Goal: Information Seeking & Learning: Learn about a topic

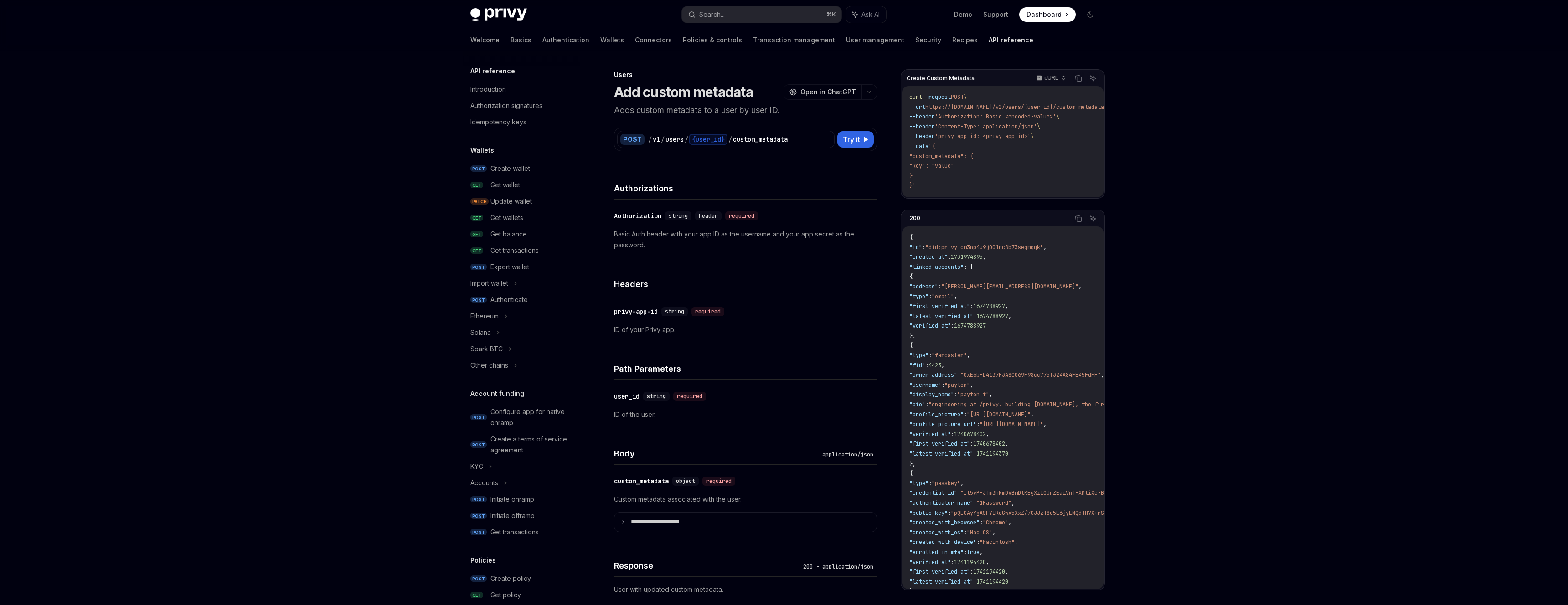
scroll to position [694, 0]
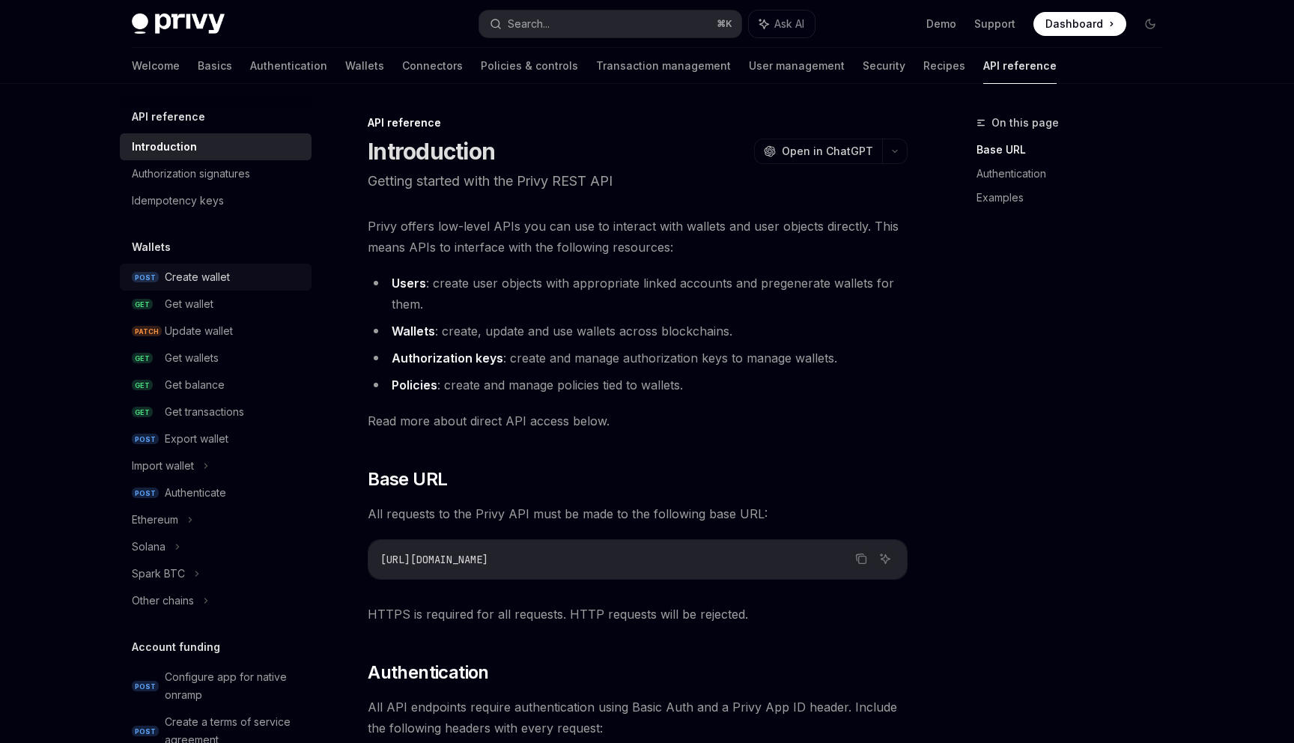
click at [234, 282] on div "Create wallet" at bounding box center [234, 277] width 138 height 18
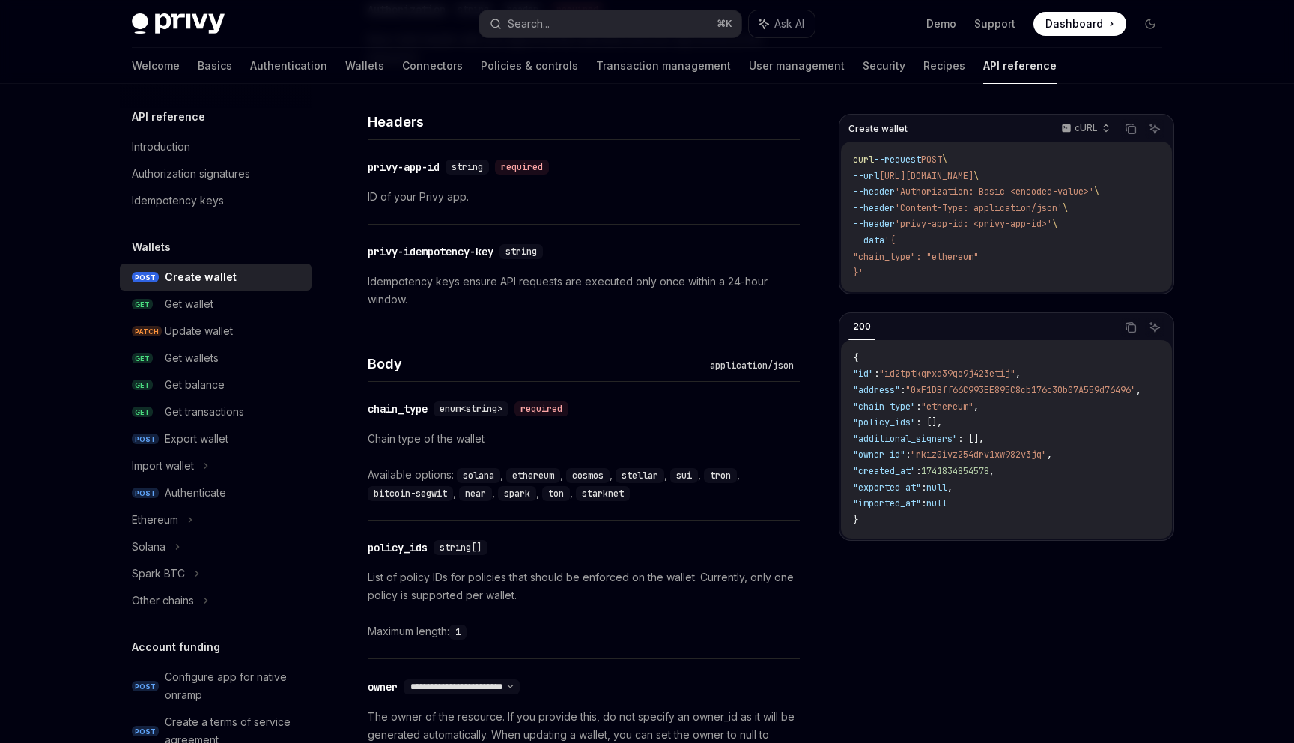
scroll to position [347, 0]
click at [345, 63] on link "Wallets" at bounding box center [364, 66] width 39 height 36
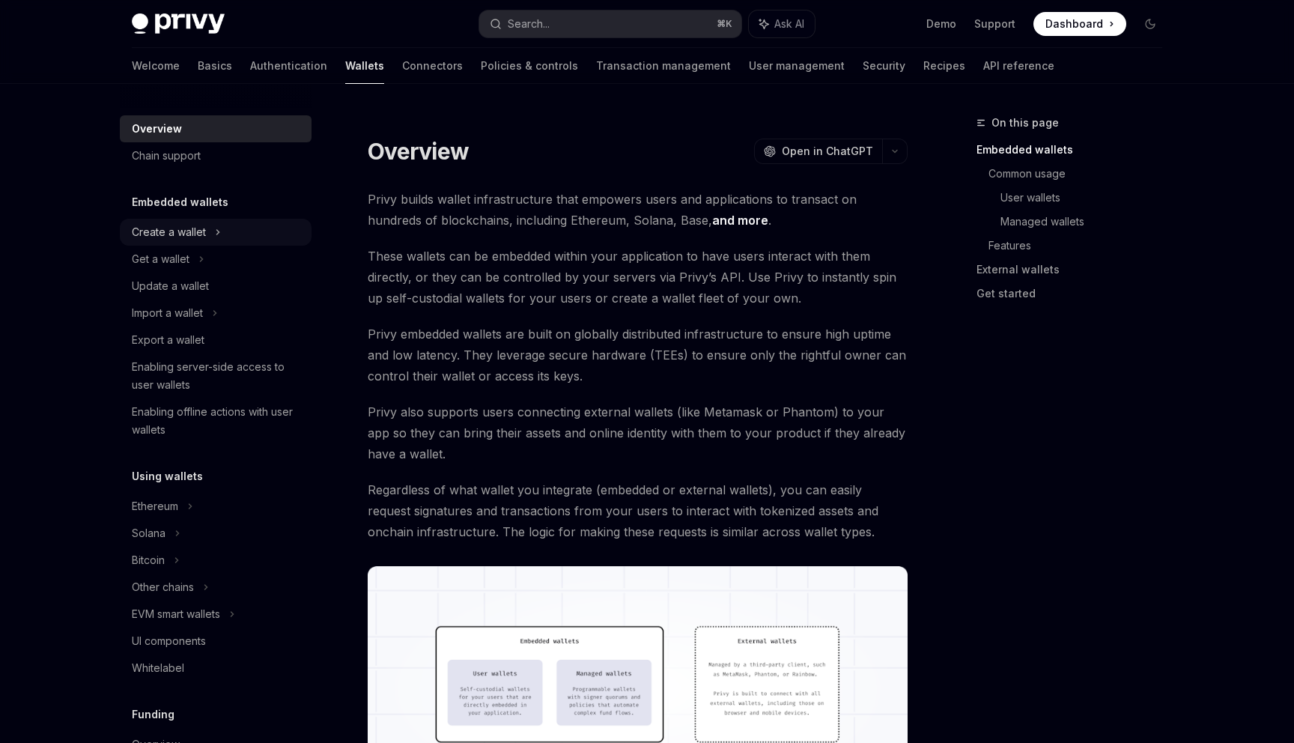
click at [228, 236] on div "Create a wallet" at bounding box center [216, 232] width 192 height 27
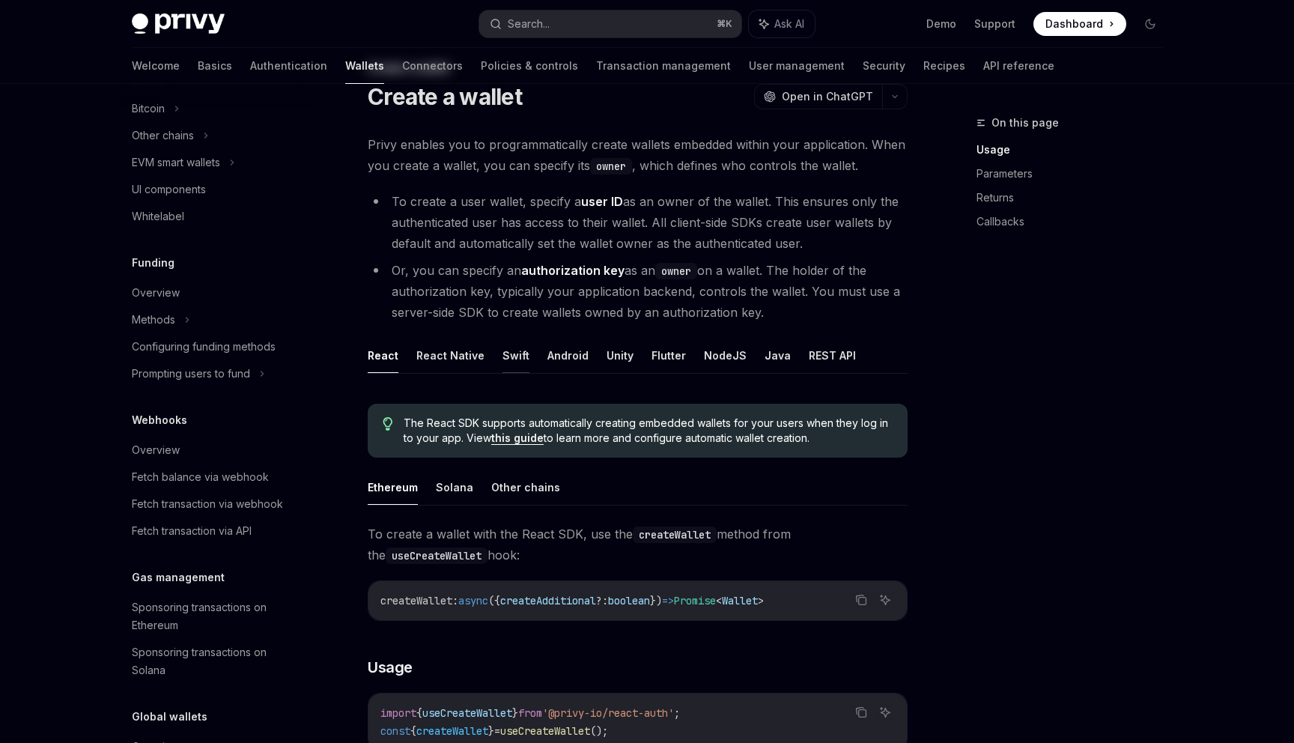
scroll to position [37, 0]
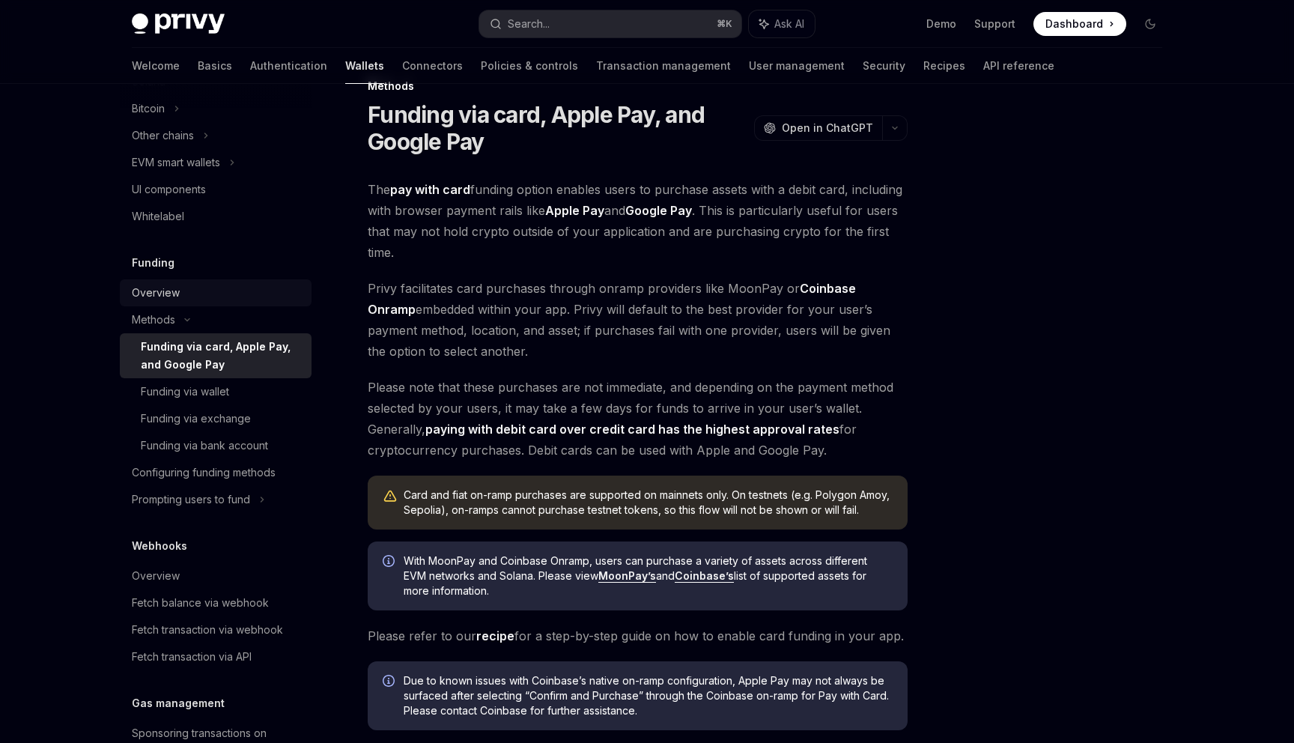
click at [177, 290] on div "Overview" at bounding box center [156, 293] width 48 height 18
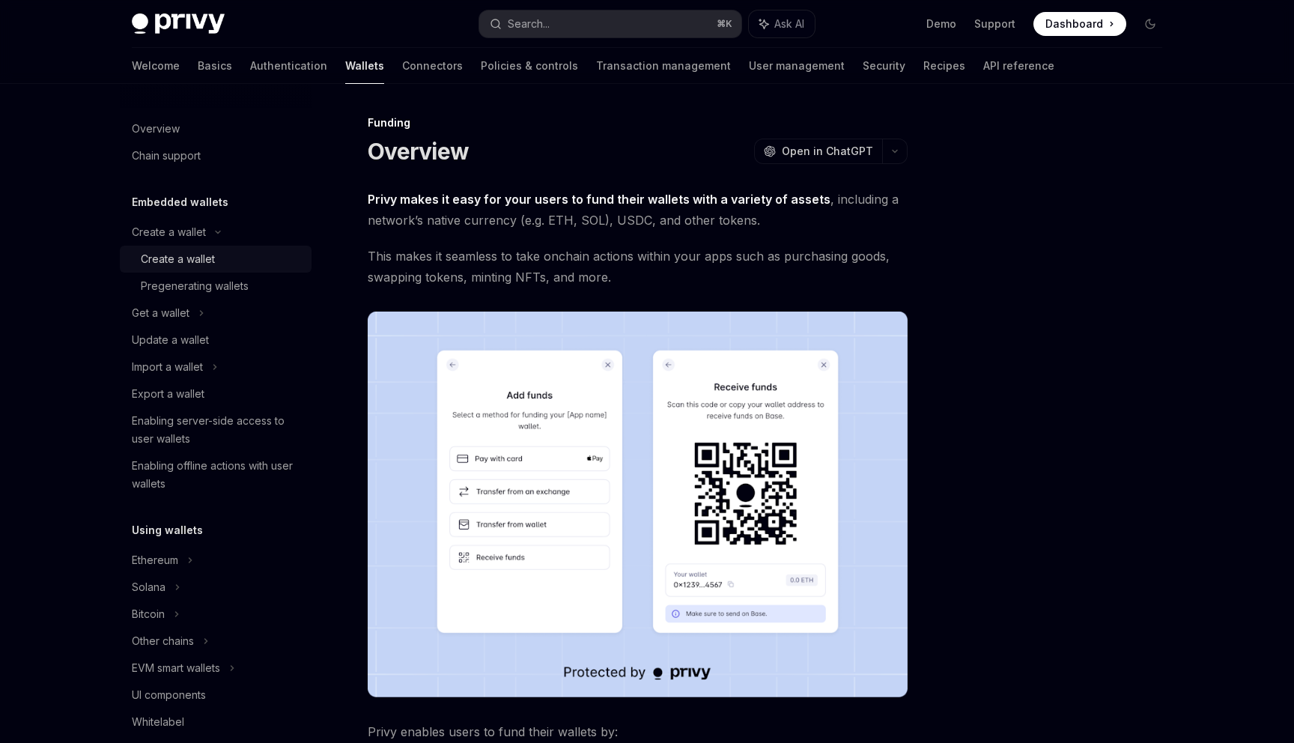
click at [234, 267] on div "Create a wallet" at bounding box center [222, 259] width 162 height 18
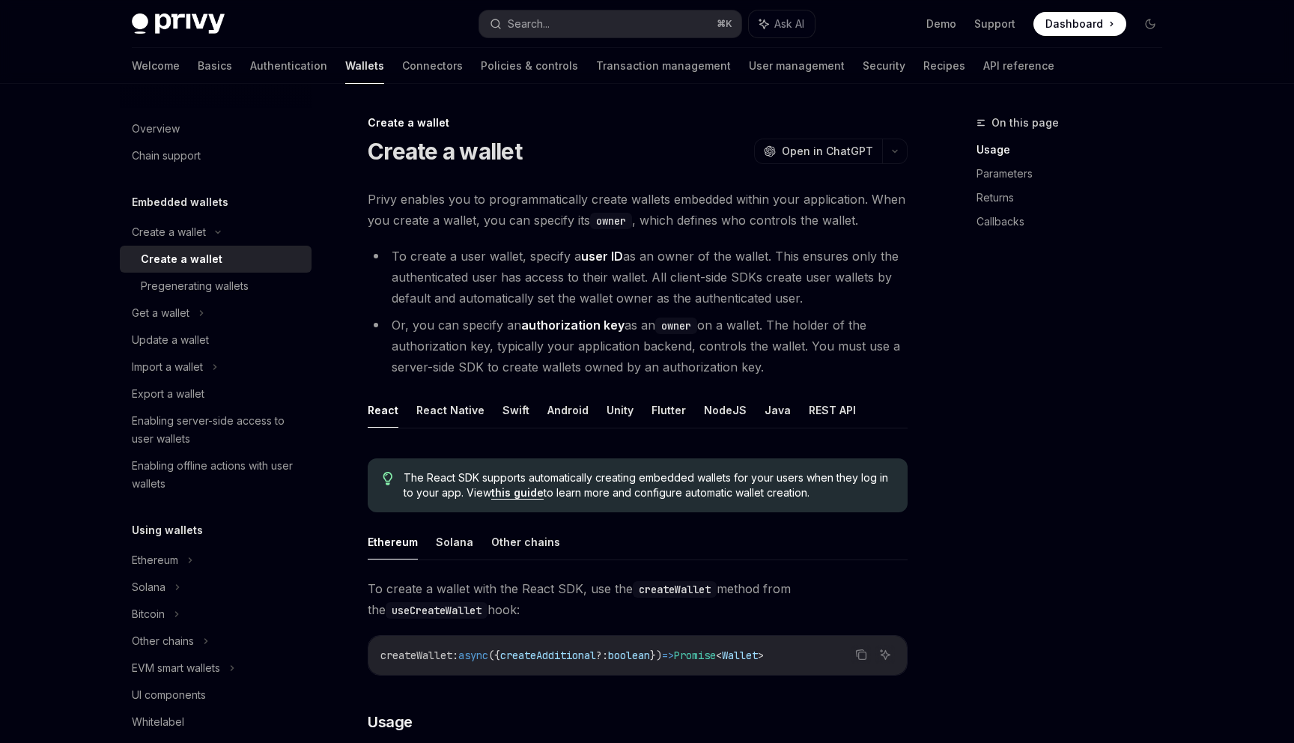
click at [502, 333] on li "Or, you can specify an authorization key as an owner on a wallet. The holder of…" at bounding box center [638, 346] width 540 height 63
click at [522, 335] on li "Or, you can specify an authorization key as an owner on a wallet. The holder of…" at bounding box center [638, 346] width 540 height 63
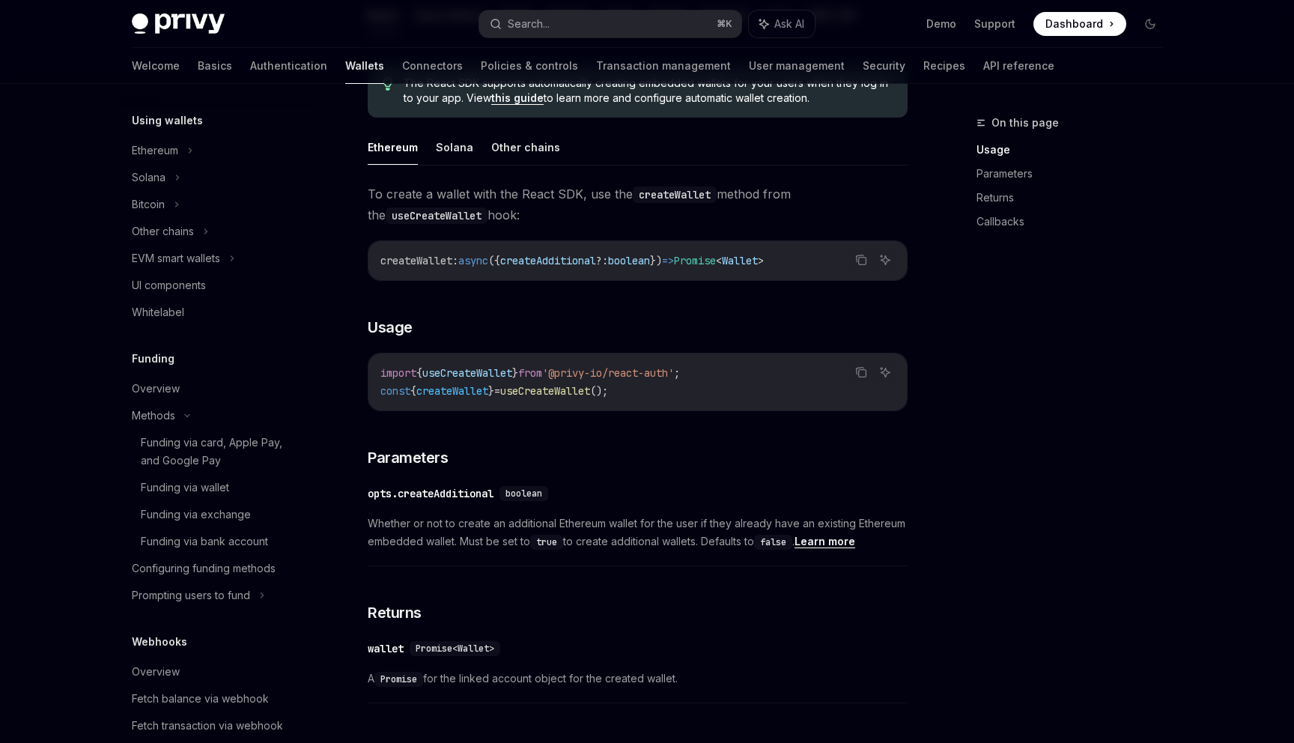
scroll to position [412, 0]
click at [237, 437] on div "Funding via card, Apple Pay, and Google Pay" at bounding box center [222, 449] width 162 height 36
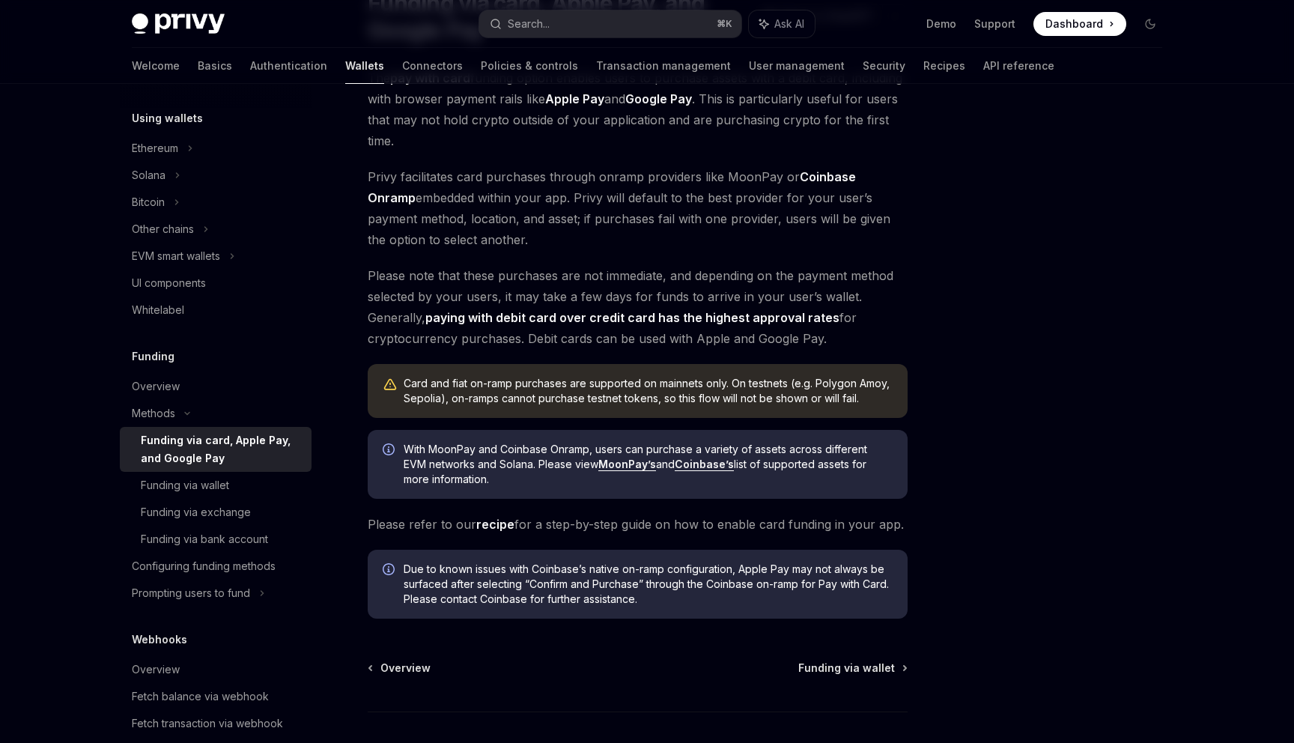
scroll to position [246, 0]
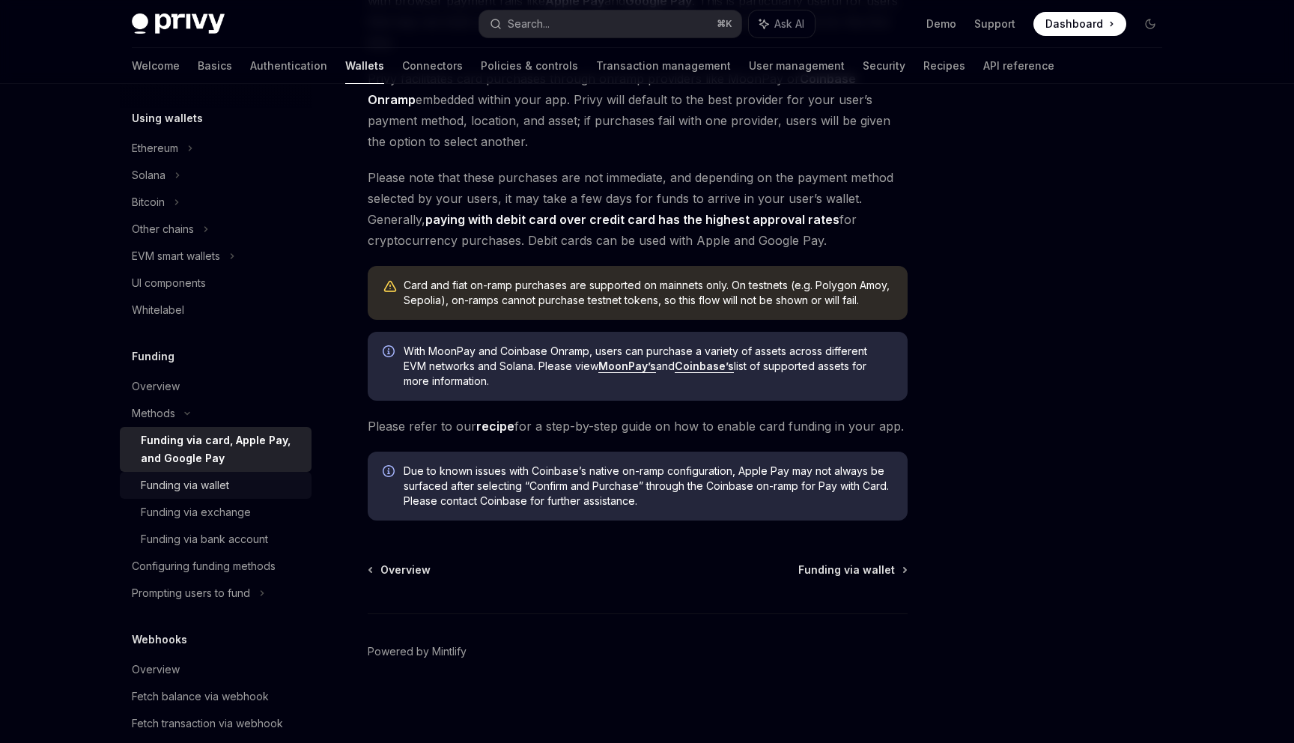
click at [197, 489] on div "Funding via wallet" at bounding box center [185, 485] width 88 height 18
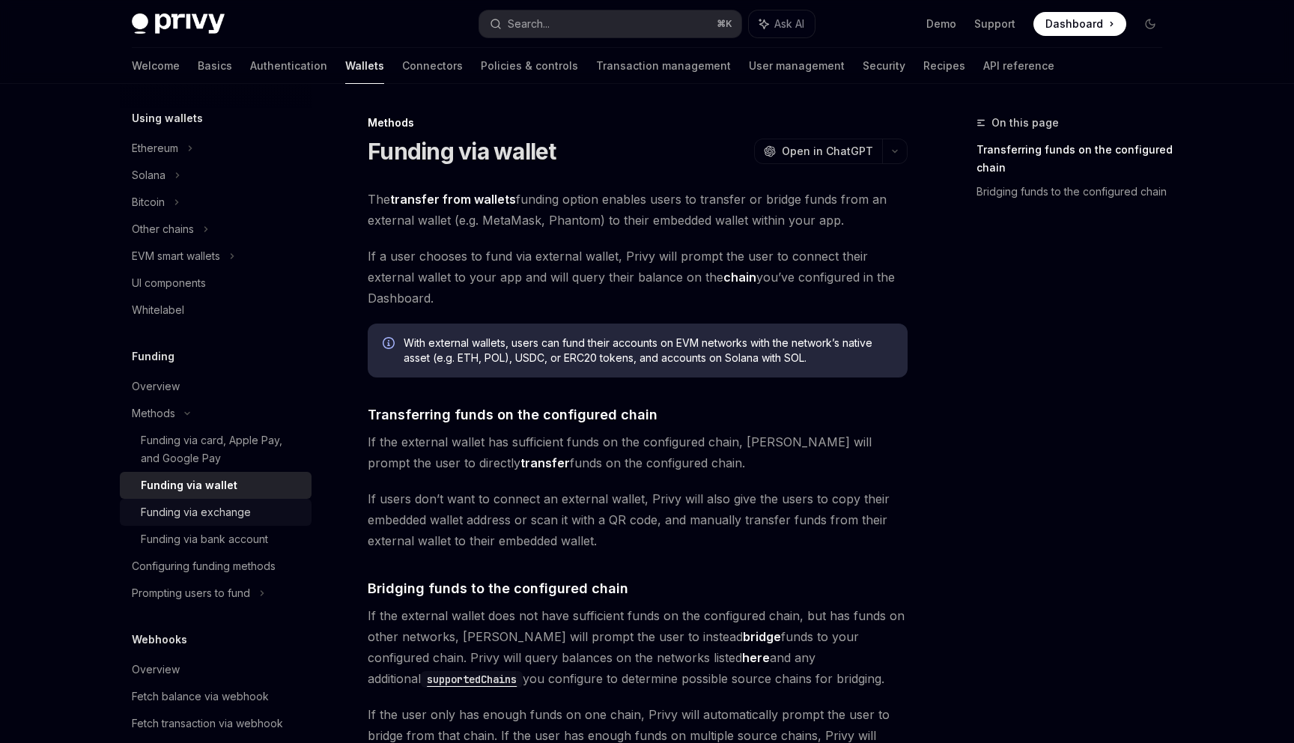
click at [248, 518] on div "Funding via exchange" at bounding box center [196, 512] width 110 height 18
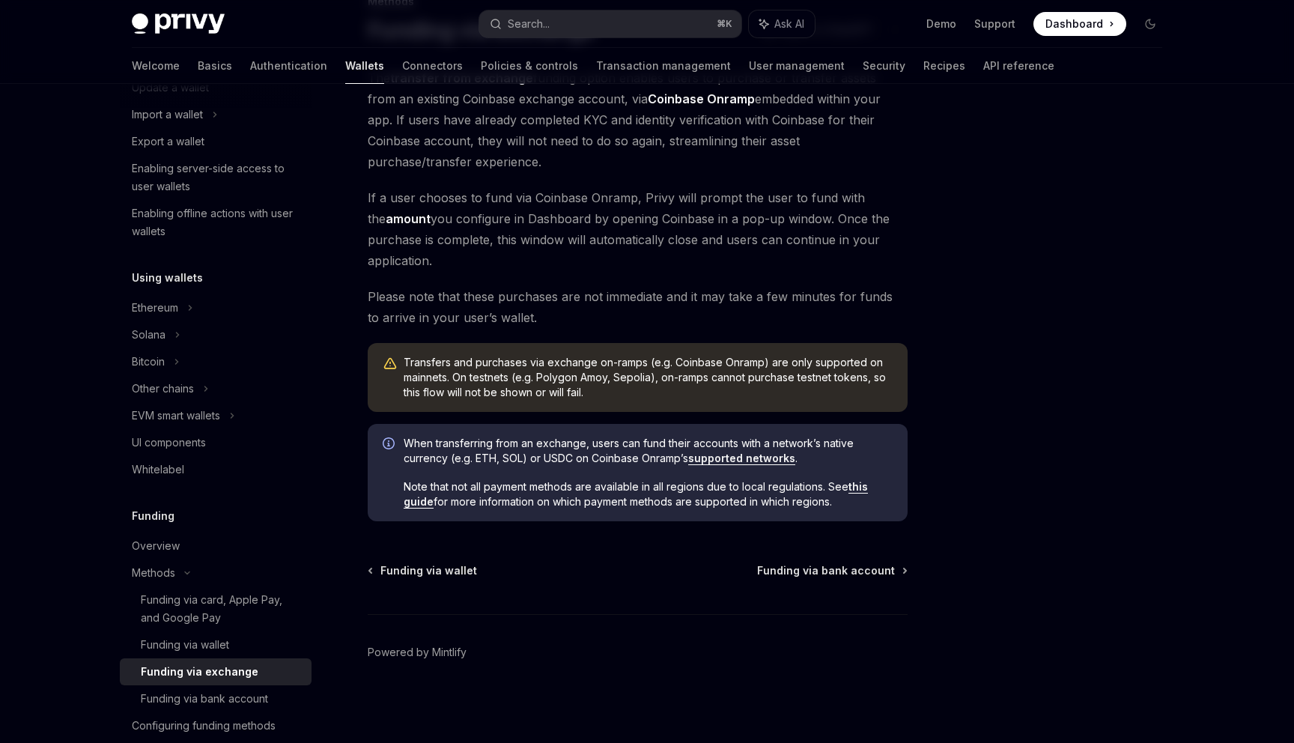
scroll to position [252, 0]
click at [234, 607] on div "Funding via card, Apple Pay, and Google Pay" at bounding box center [222, 610] width 162 height 36
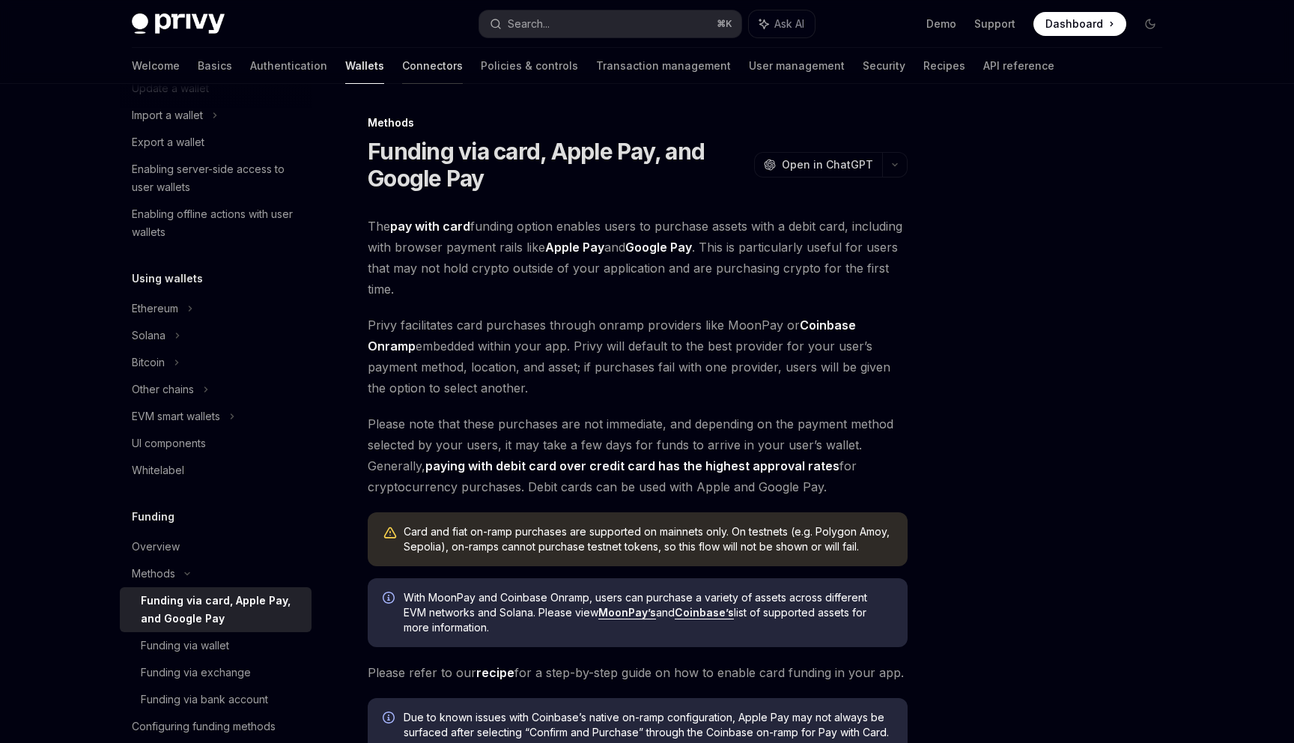
click at [402, 66] on link "Connectors" at bounding box center [432, 66] width 61 height 36
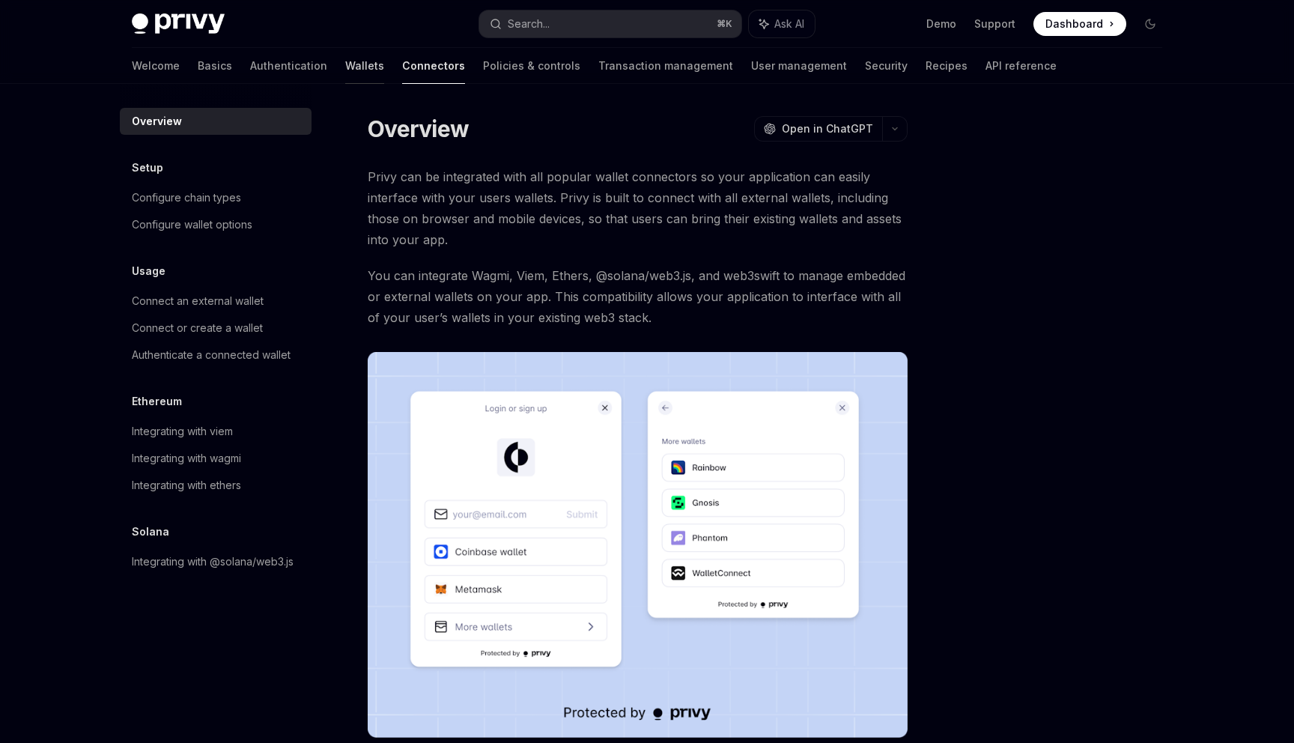
click at [345, 64] on link "Wallets" at bounding box center [364, 66] width 39 height 36
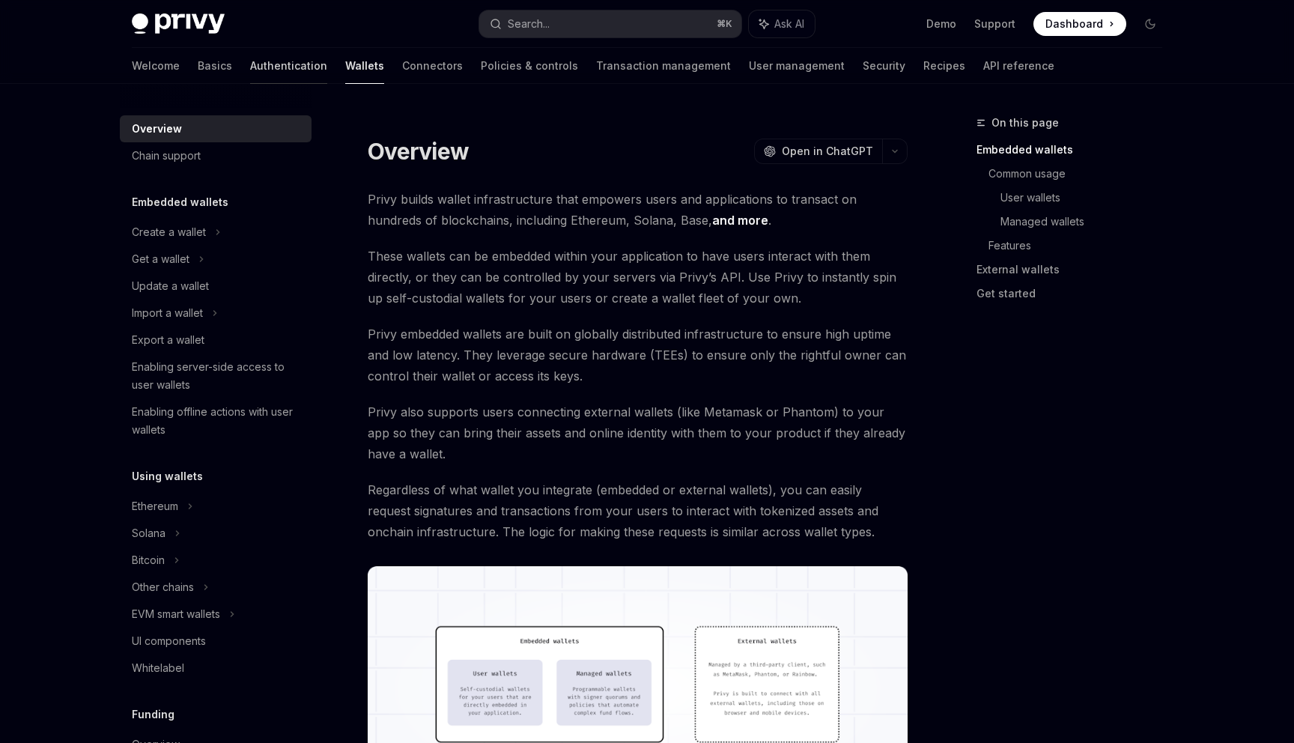
click at [250, 64] on link "Authentication" at bounding box center [288, 66] width 77 height 36
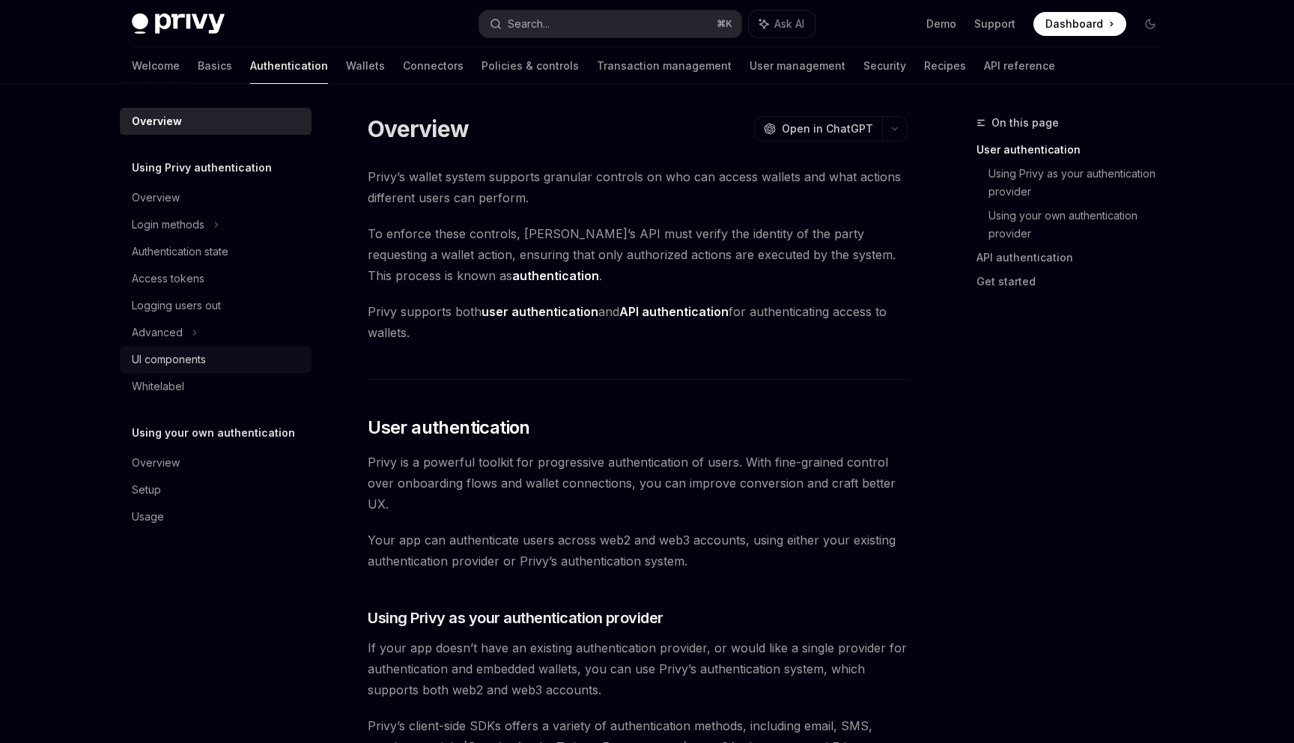
click at [227, 356] on div "UI components" at bounding box center [217, 359] width 171 height 18
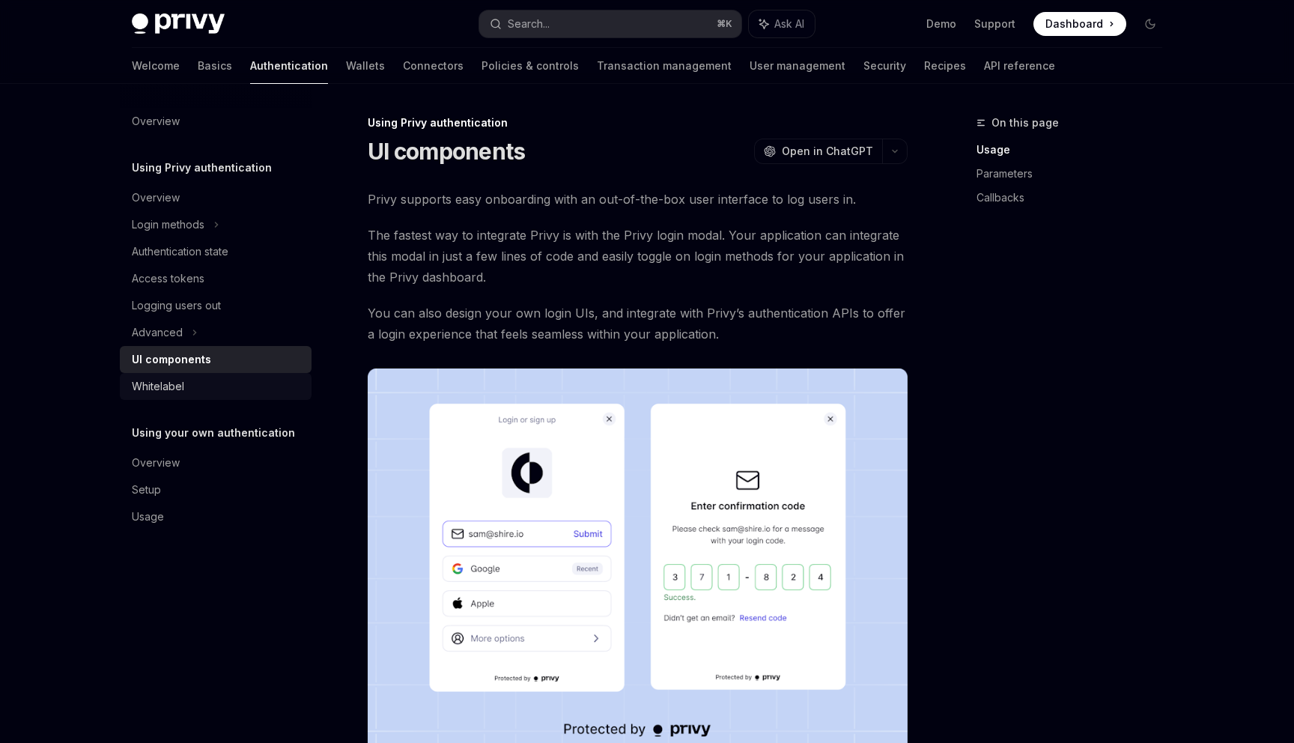
click at [249, 389] on div "Whitelabel" at bounding box center [217, 386] width 171 height 18
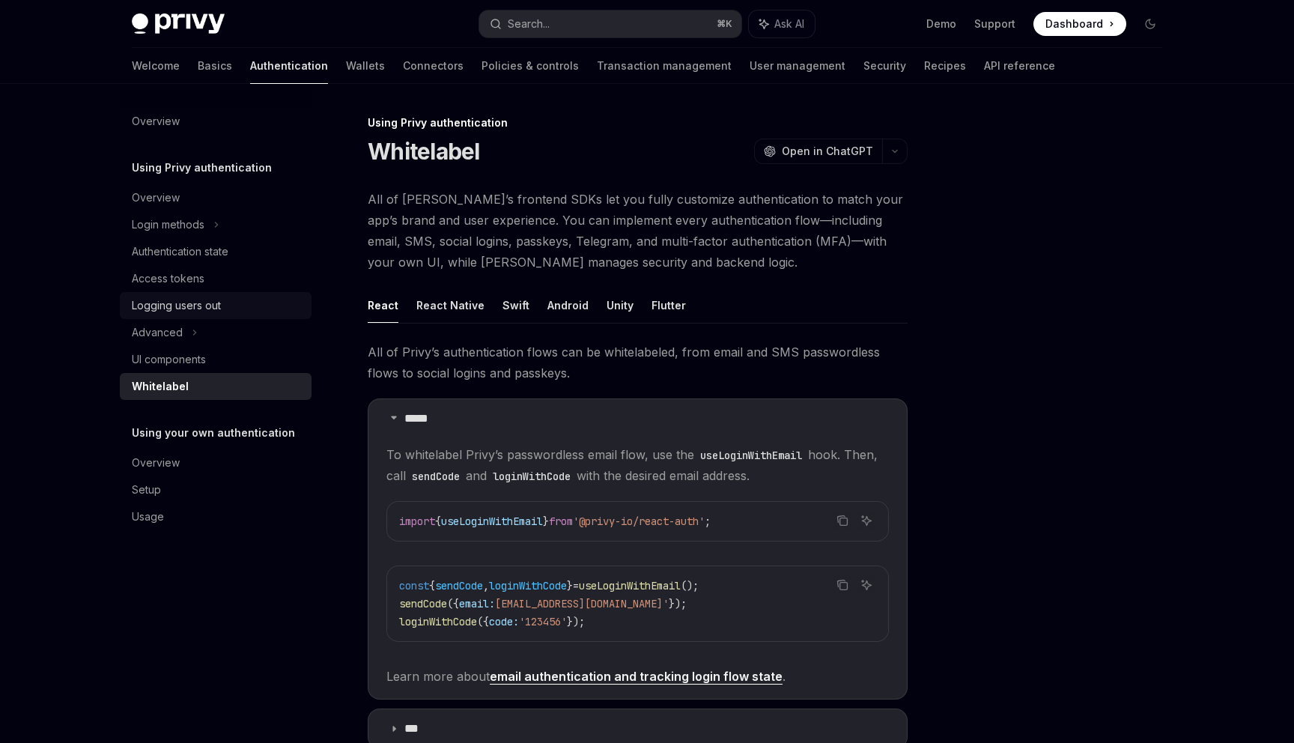
click at [245, 302] on div "Logging users out" at bounding box center [217, 306] width 171 height 18
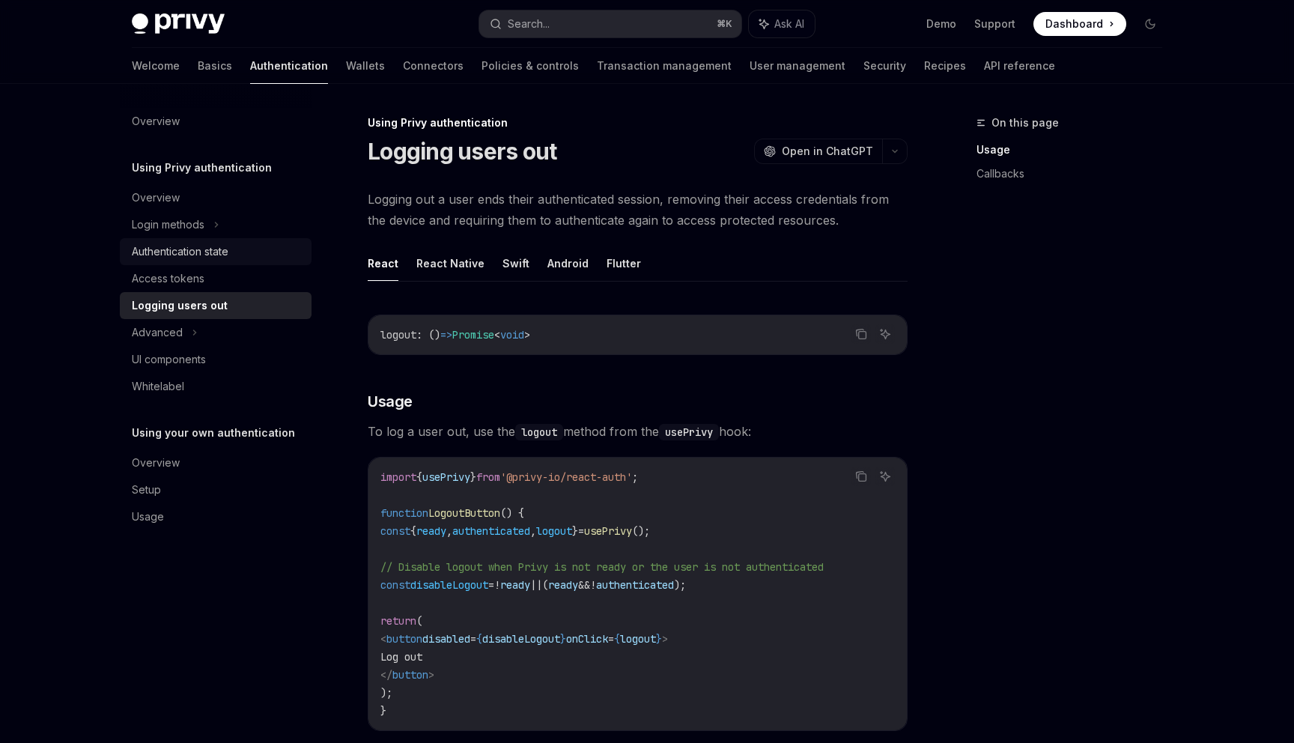
click at [239, 261] on link "Authentication state" at bounding box center [216, 251] width 192 height 27
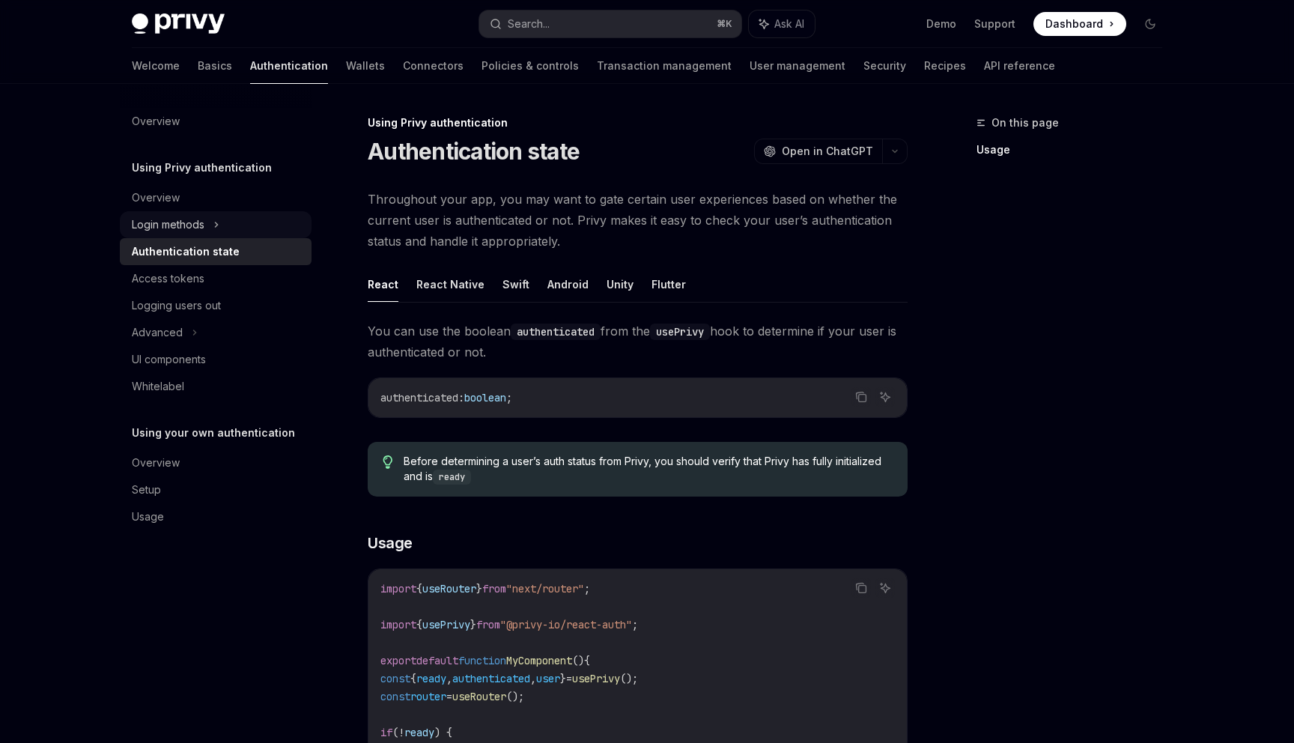
click at [244, 220] on div "Login methods" at bounding box center [216, 224] width 192 height 27
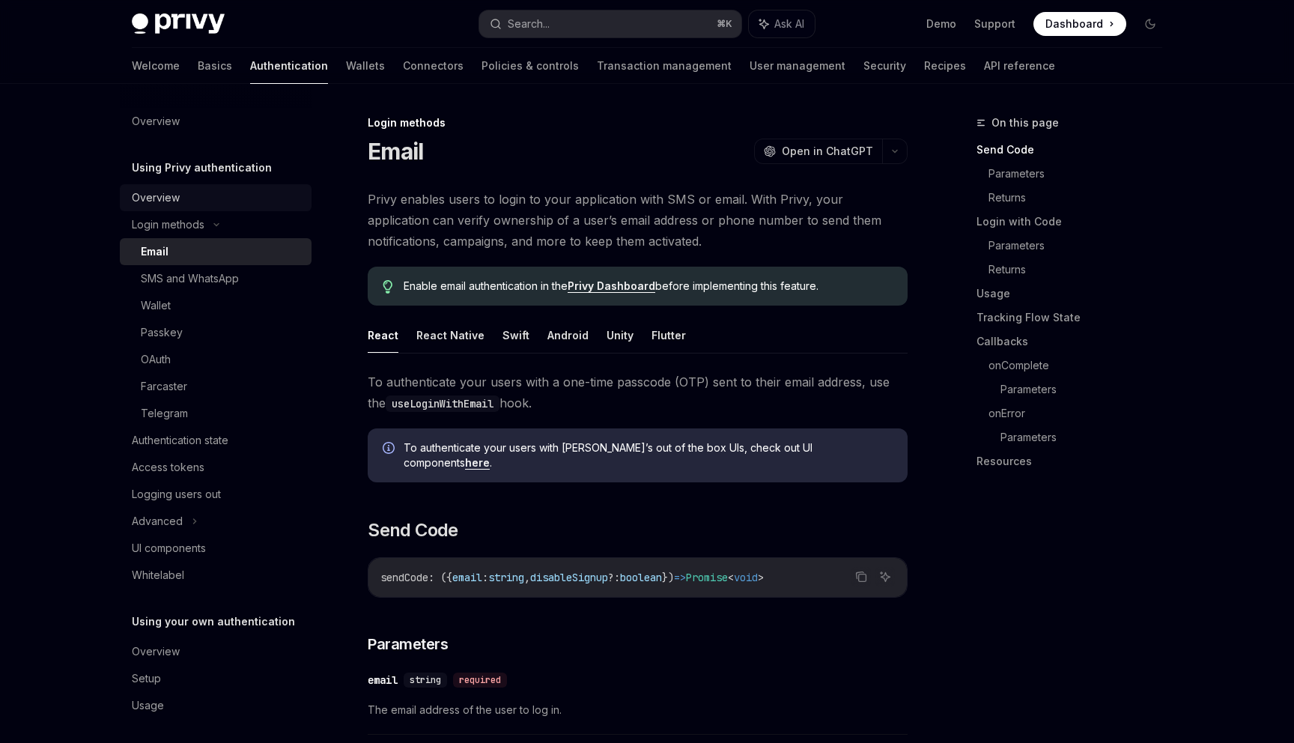
click at [234, 189] on div "Overview" at bounding box center [217, 198] width 171 height 18
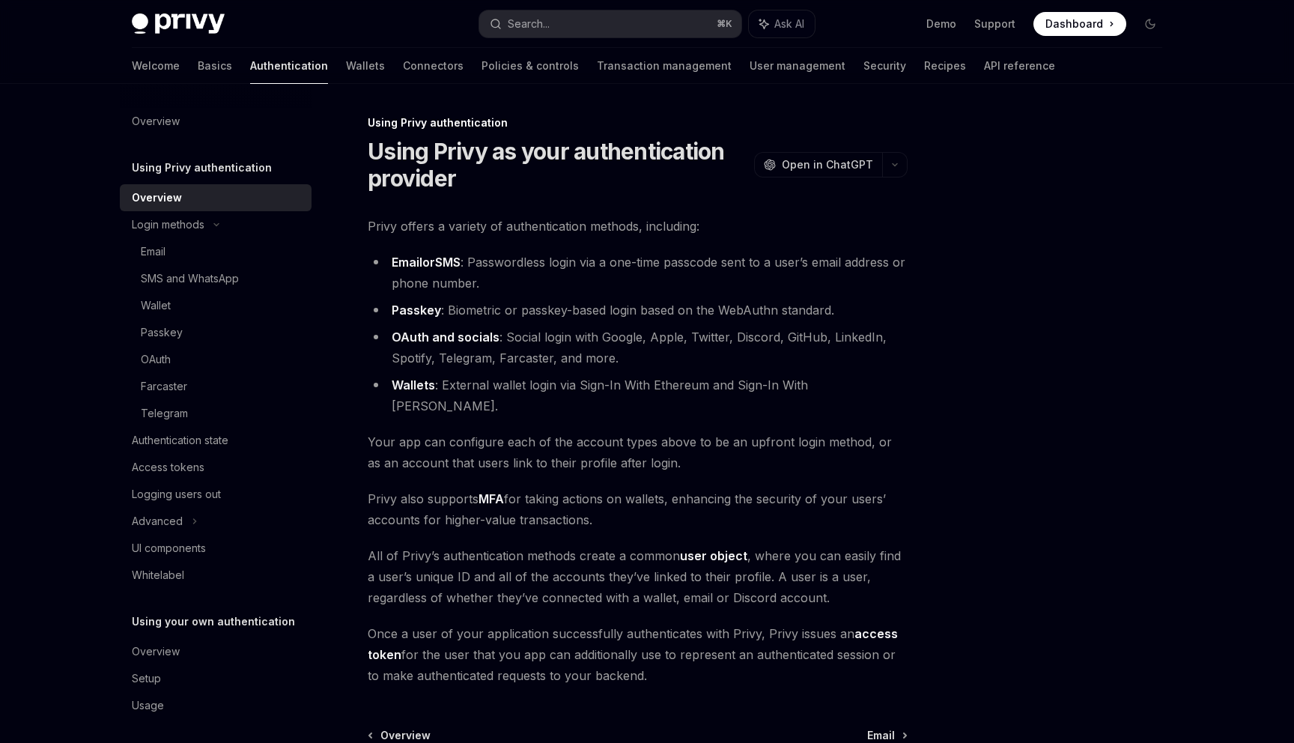
click at [324, 73] on div "Welcome Basics Authentication Wallets Connectors Policies & controls Transactio…" at bounding box center [593, 66] width 923 height 36
click at [346, 67] on link "Wallets" at bounding box center [365, 66] width 39 height 36
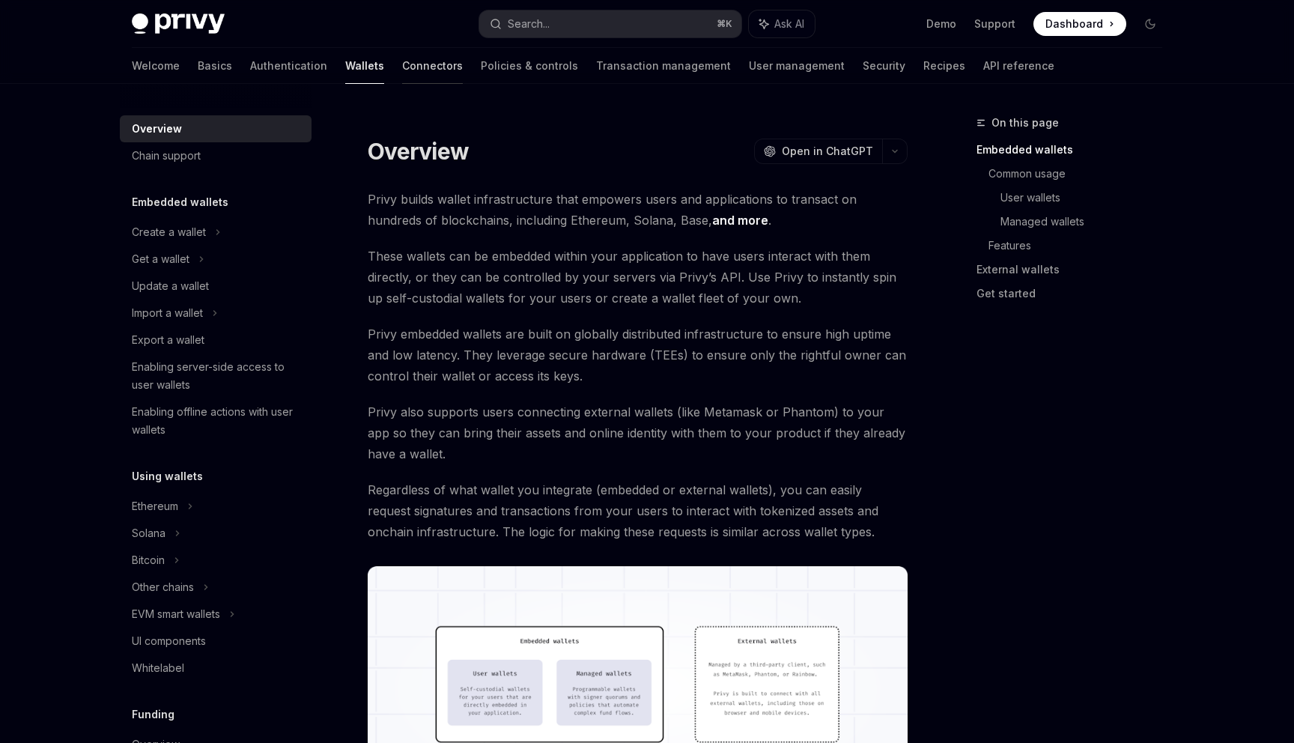
click at [402, 68] on link "Connectors" at bounding box center [432, 66] width 61 height 36
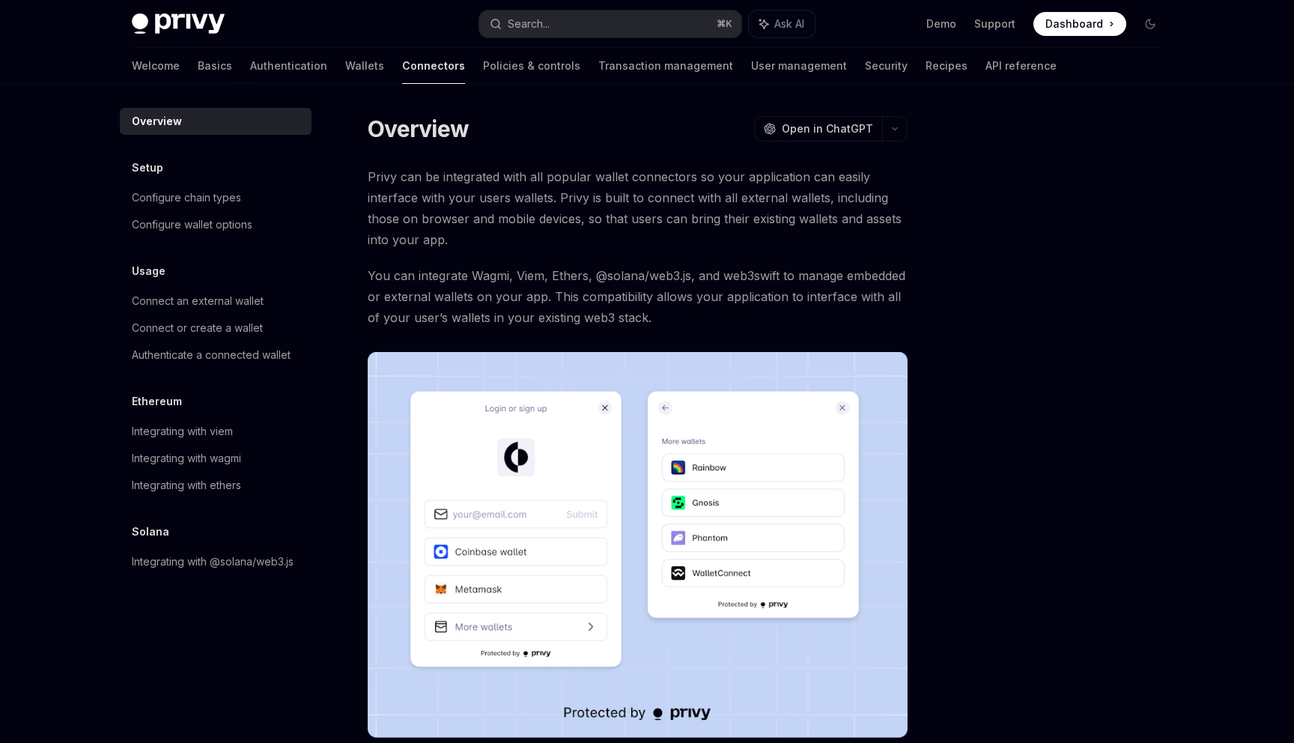
click at [317, 70] on div "Welcome Basics Authentication Wallets Connectors Policies & controls Transactio…" at bounding box center [594, 66] width 925 height 36
click at [345, 69] on link "Wallets" at bounding box center [364, 66] width 39 height 36
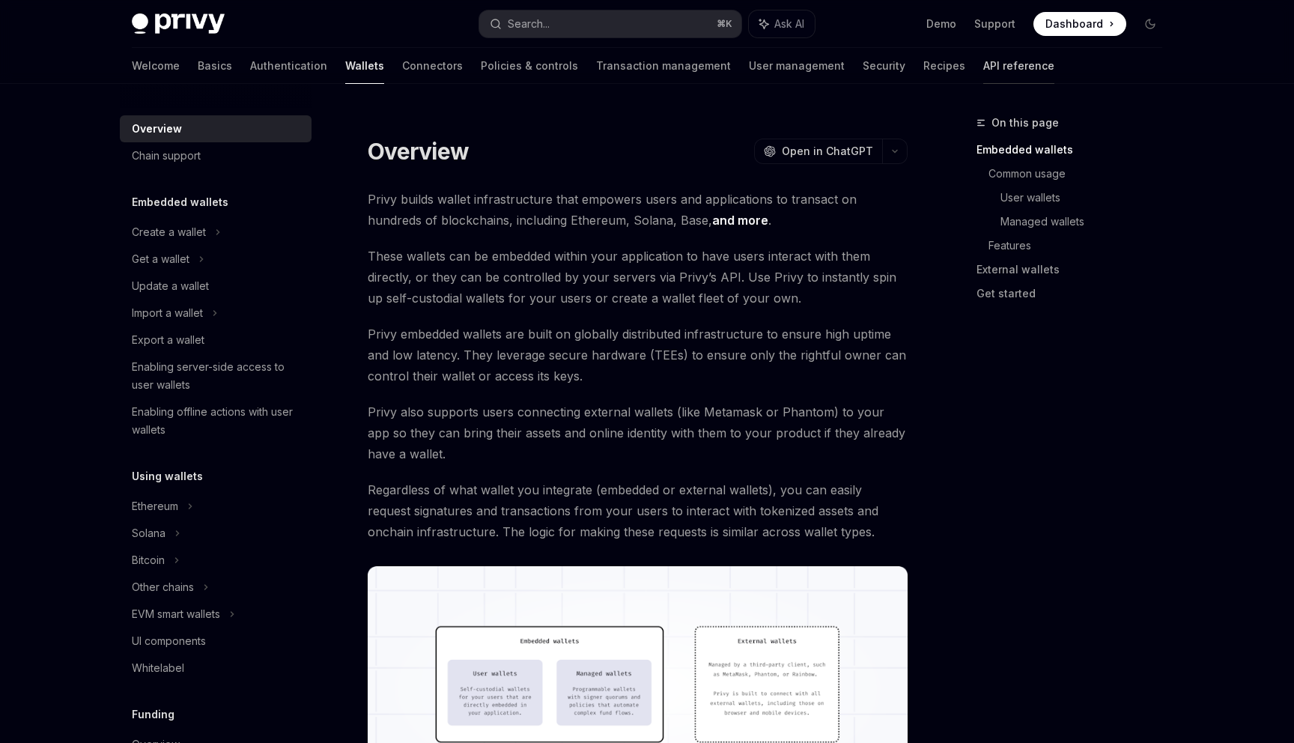
click at [983, 58] on link "API reference" at bounding box center [1018, 66] width 71 height 36
type textarea "*"
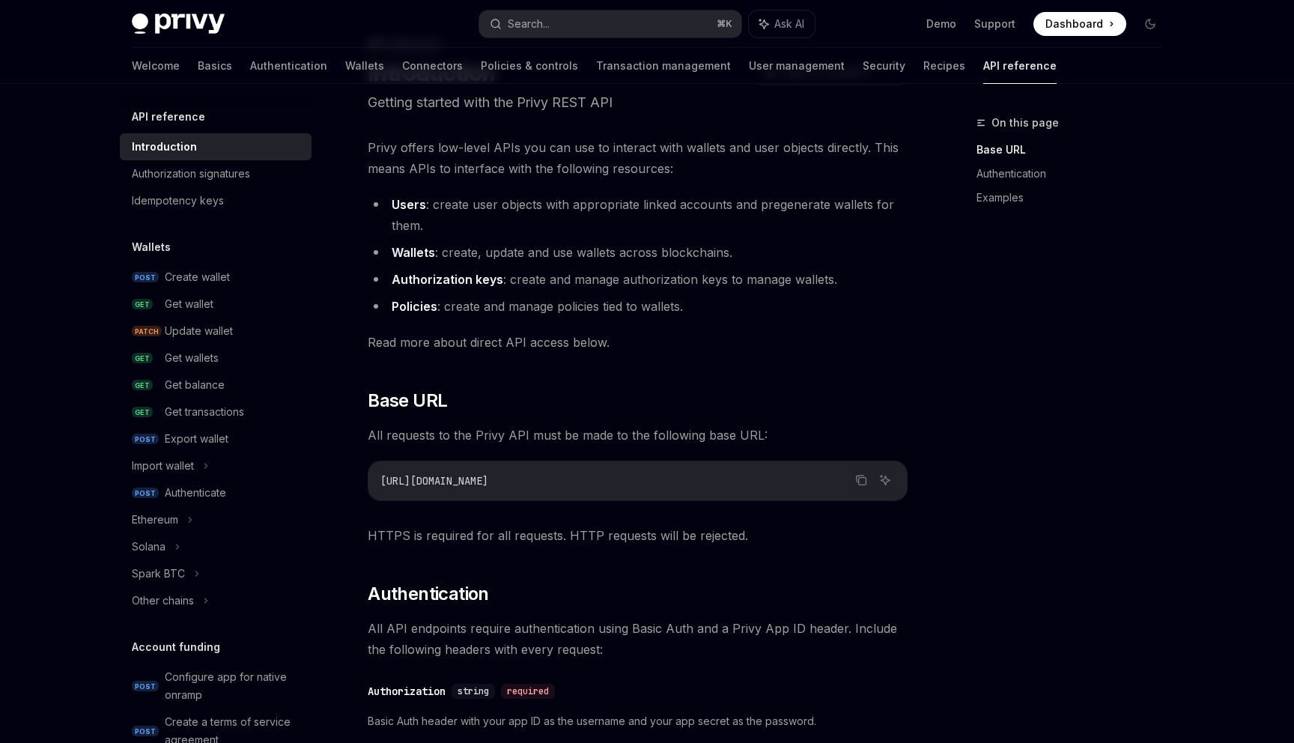
scroll to position [117, 0]
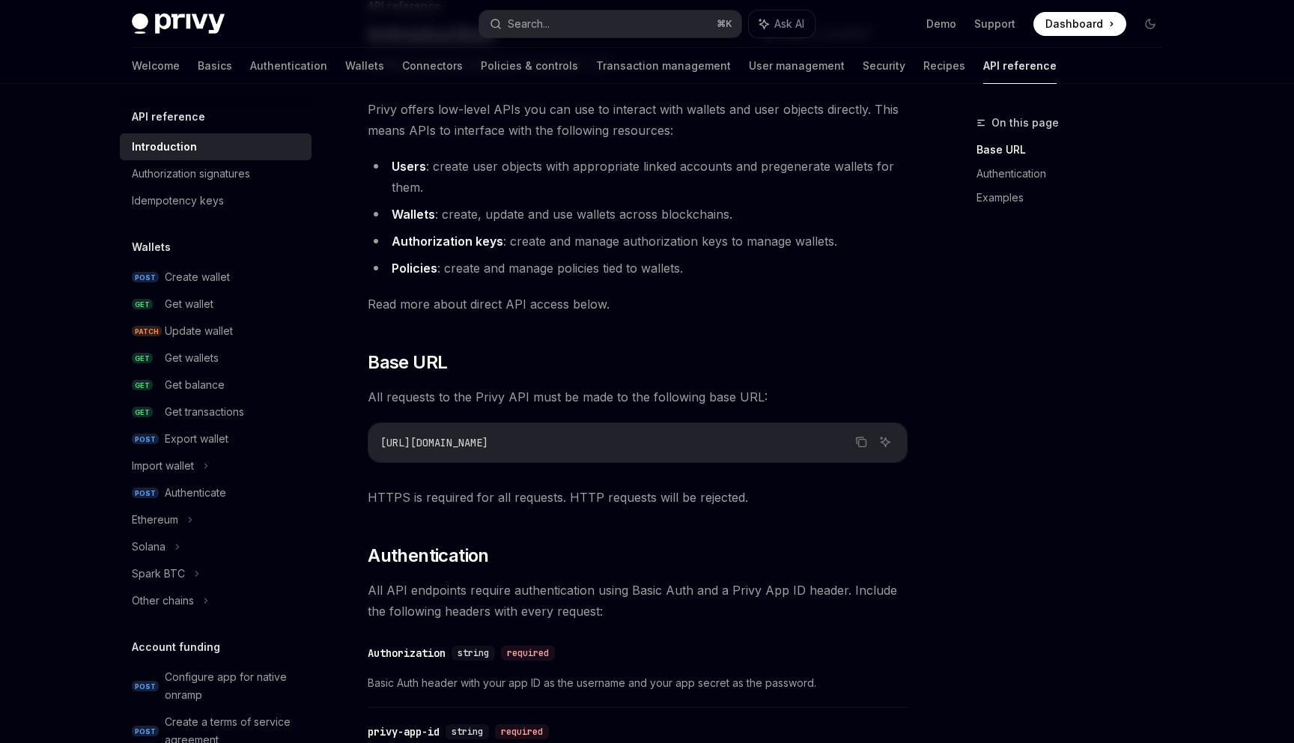
click at [479, 467] on div "Privy offers low-level APIs you can use to interact with wallets and user objec…" at bounding box center [638, 672] width 540 height 1146
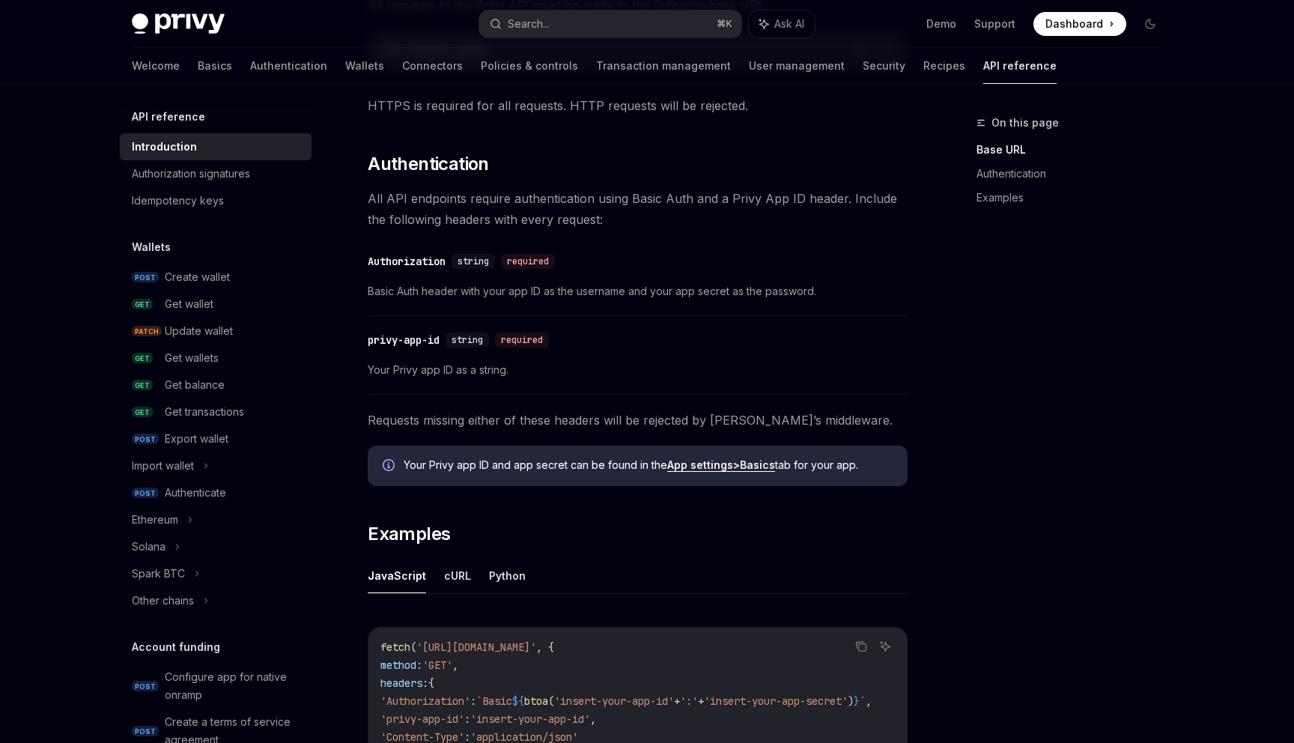
scroll to position [509, 0]
click at [668, 198] on span "All API endpoints require authentication using Basic Auth and a Privy App ID he…" at bounding box center [638, 208] width 540 height 42
click at [695, 213] on span "All API endpoints require authentication using Basic Auth and a Privy App ID he…" at bounding box center [638, 208] width 540 height 42
